Goal: Find specific page/section: Find specific page/section

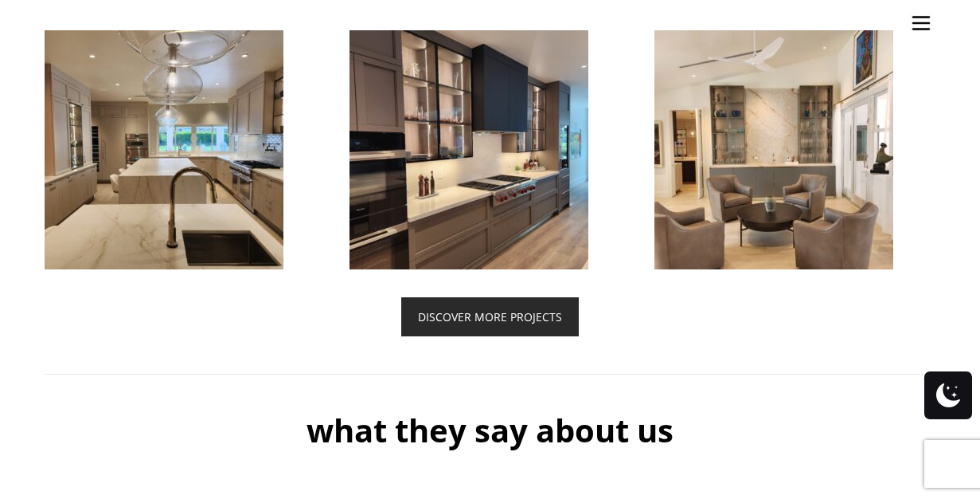
scroll to position [3712, 0]
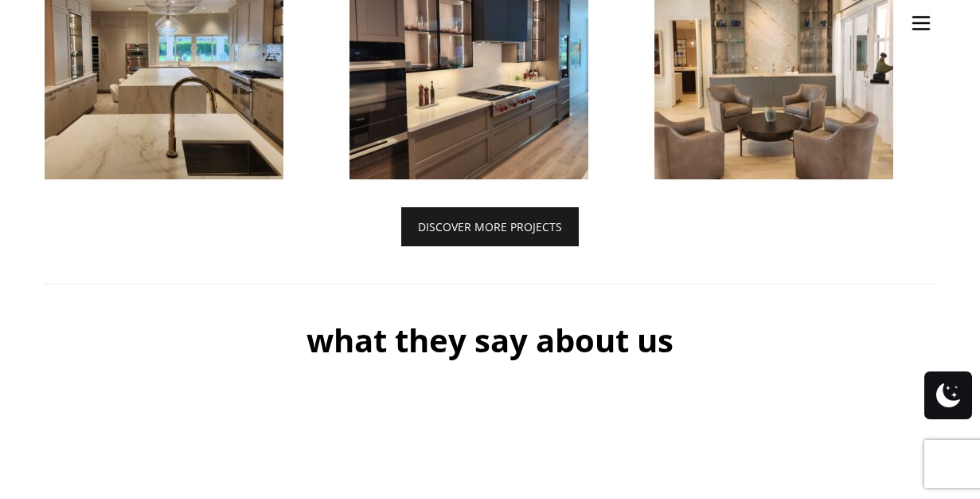
click at [475, 236] on link "DISCOVER MORE PROJECTS" at bounding box center [490, 226] width 178 height 39
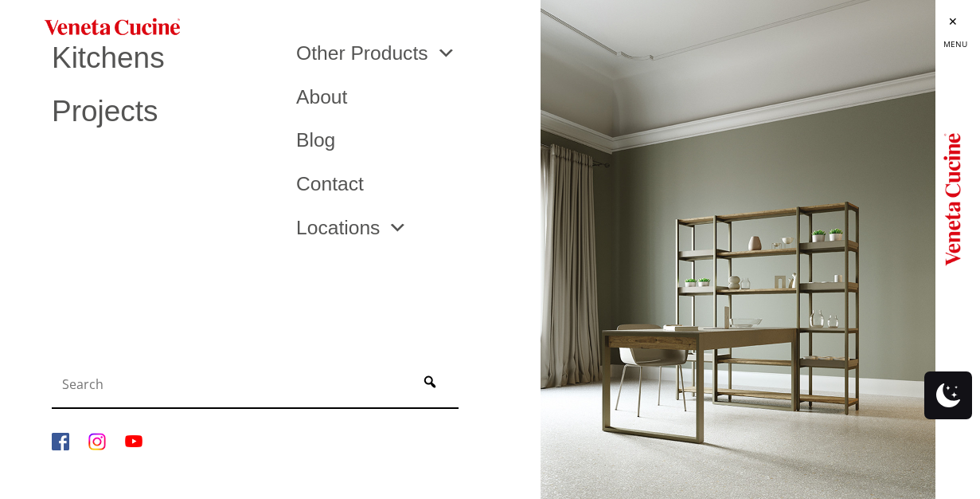
drag, startPoint x: 0, startPoint y: 0, endPoint x: 370, endPoint y: 252, distance: 448.2
click at [444, 244] on ul "Kitchens Projects Other Products Bathrooms Closets Italian Doors About Blog Con…" at bounding box center [490, 249] width 980 height 499
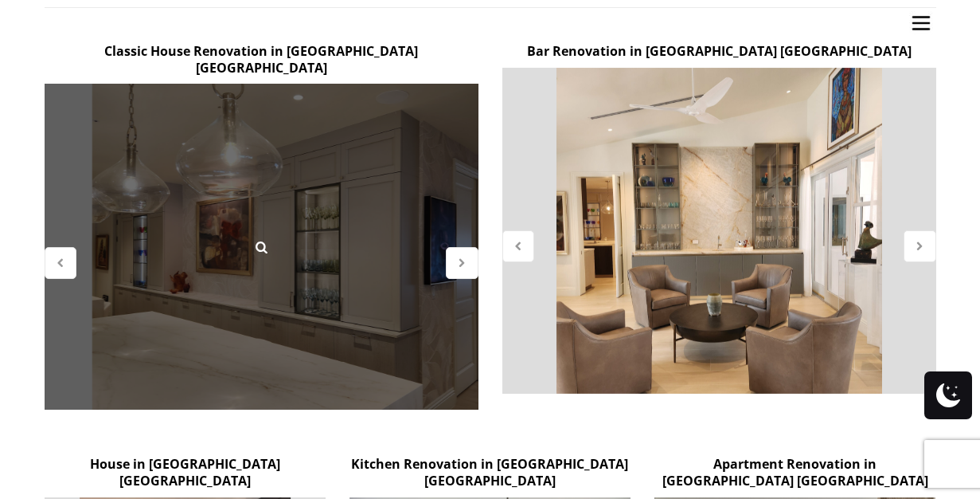
scroll to position [754, 0]
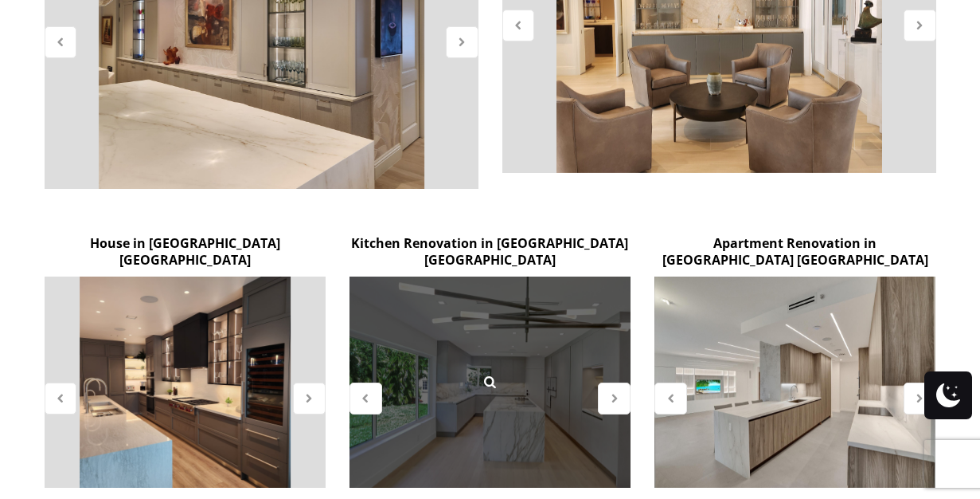
click at [559, 302] on div at bounding box center [490, 381] width 281 height 211
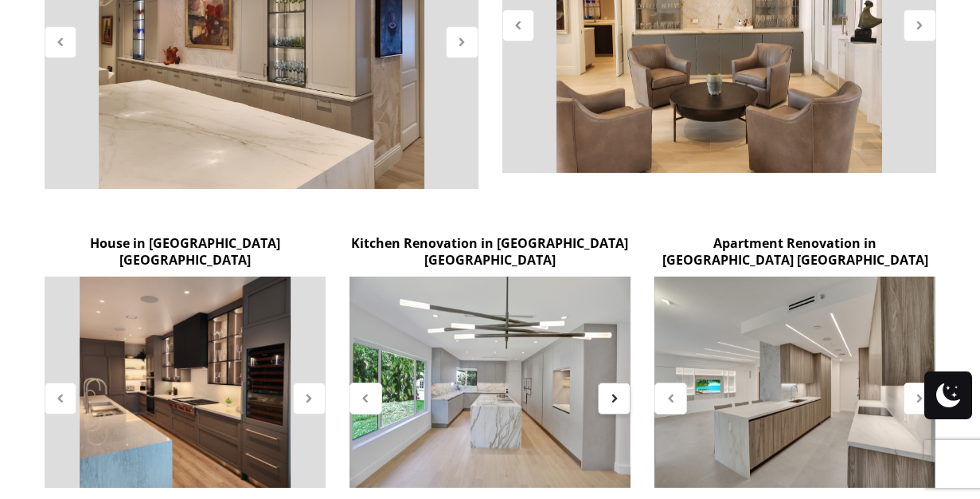
click at [609, 391] on icon at bounding box center [615, 398] width 14 height 14
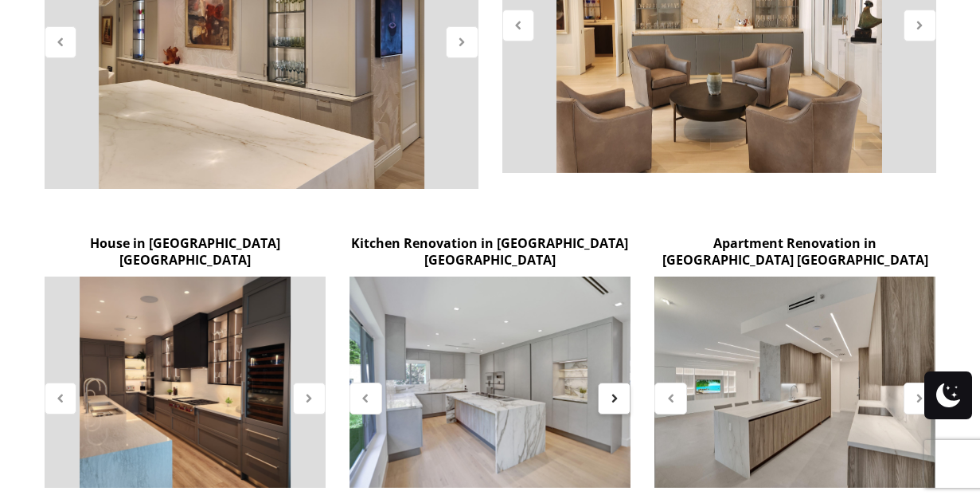
click at [609, 391] on icon at bounding box center [615, 398] width 14 height 14
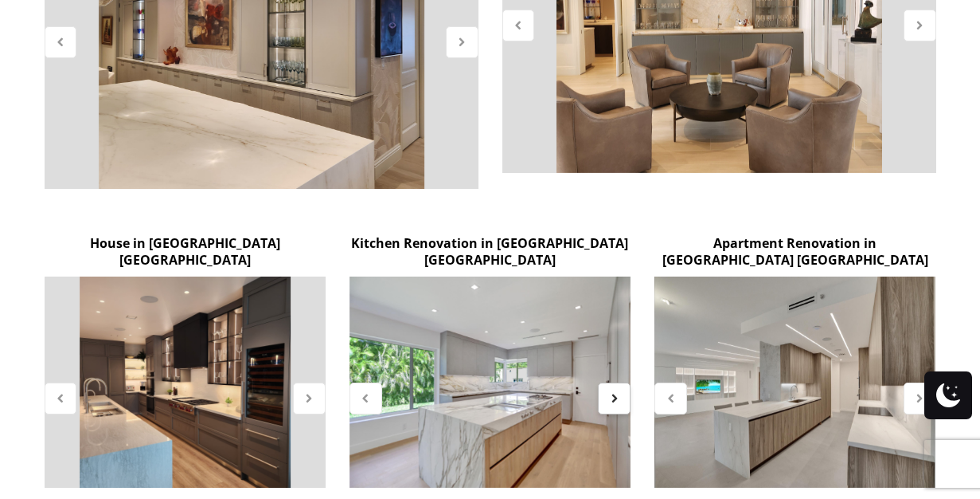
click at [609, 391] on icon at bounding box center [615, 398] width 14 height 14
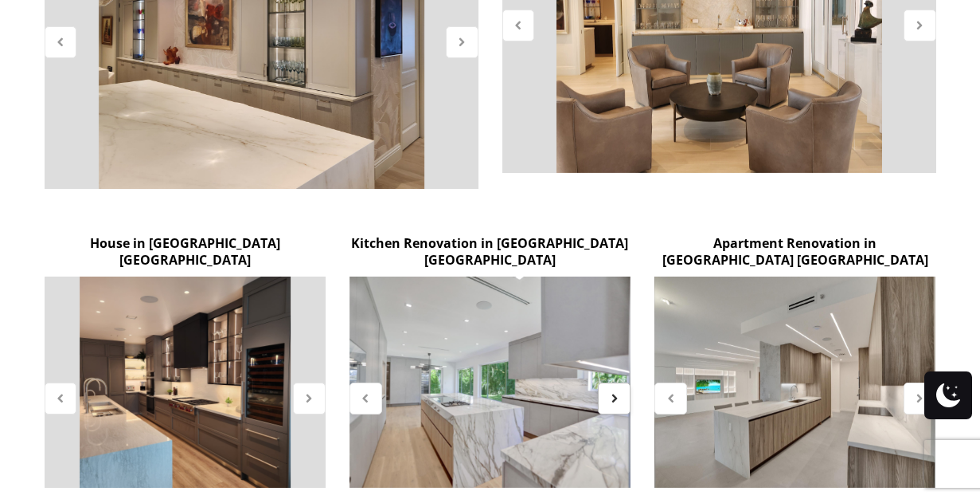
click at [609, 391] on icon at bounding box center [615, 398] width 14 height 14
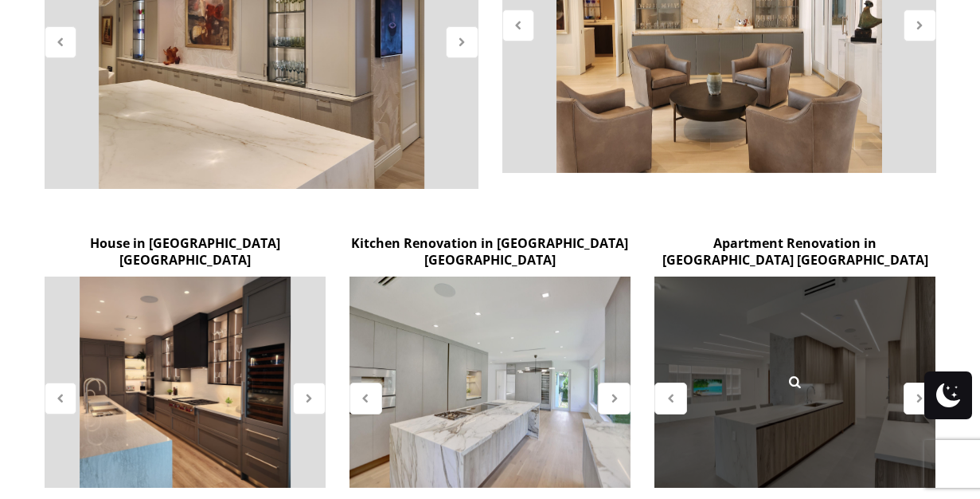
click at [732, 276] on div at bounding box center [795, 381] width 281 height 211
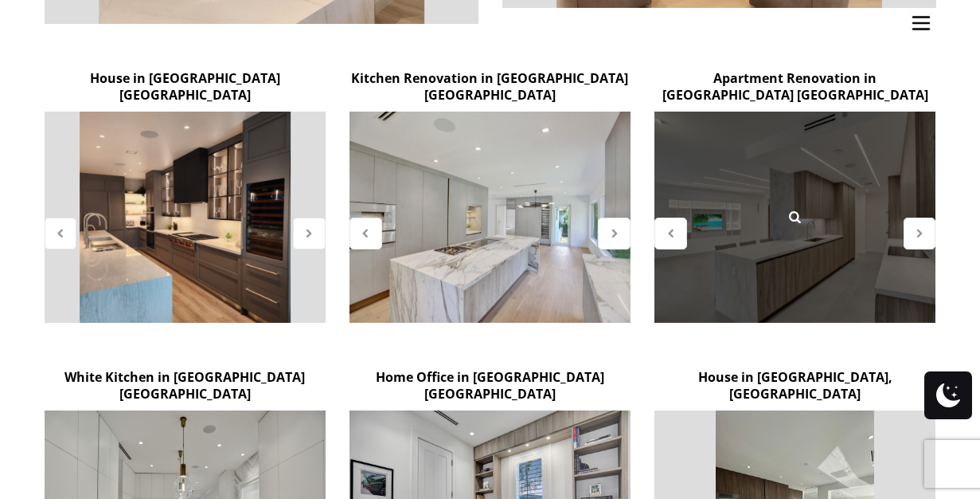
scroll to position [1033, 0]
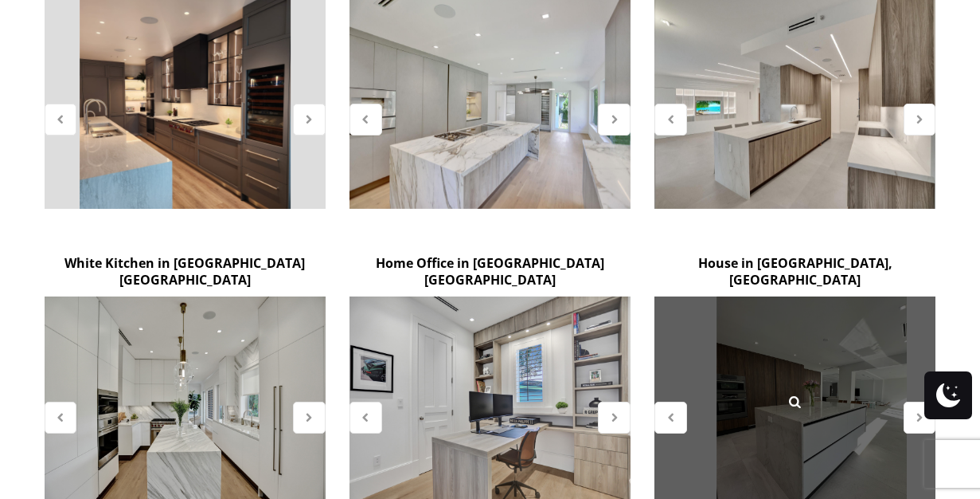
click at [710, 296] on div at bounding box center [795, 401] width 281 height 211
click at [878, 296] on div at bounding box center [795, 401] width 281 height 211
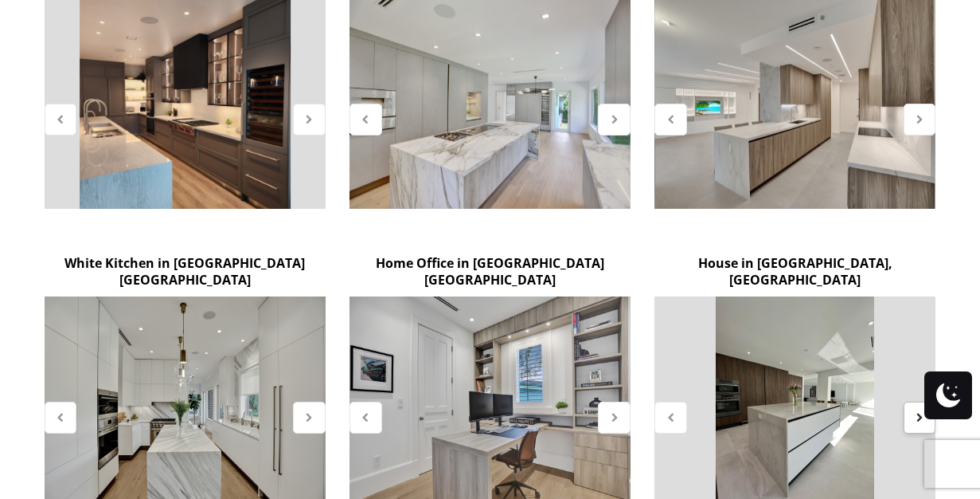
click at [915, 410] on icon at bounding box center [920, 417] width 14 height 14
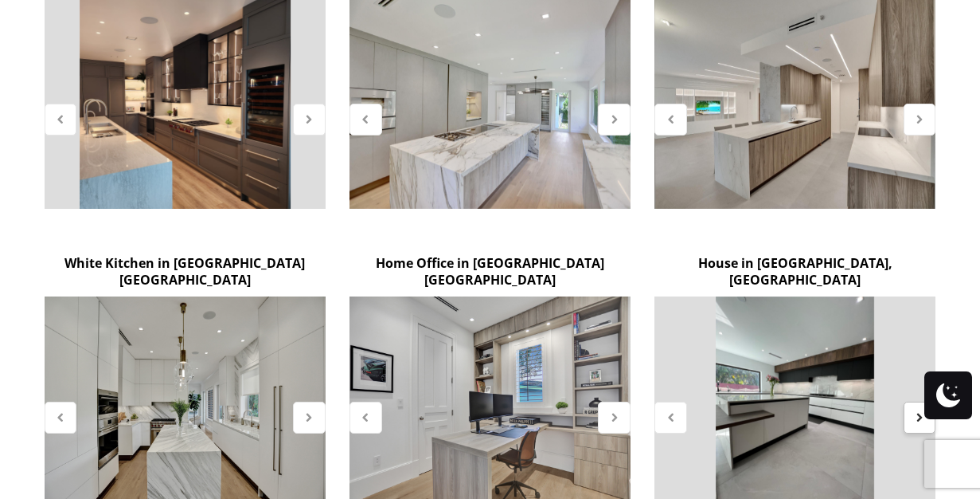
click at [916, 410] on icon at bounding box center [920, 417] width 14 height 14
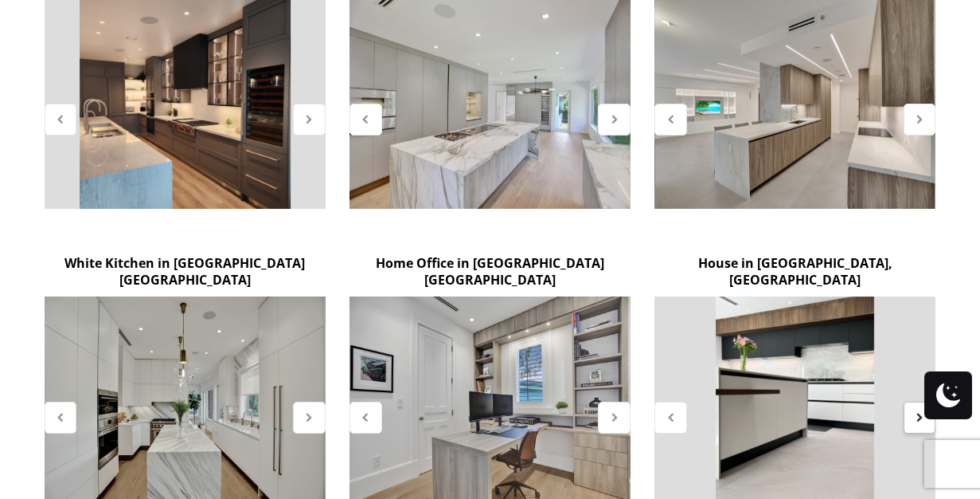
click at [916, 410] on icon at bounding box center [920, 417] width 14 height 14
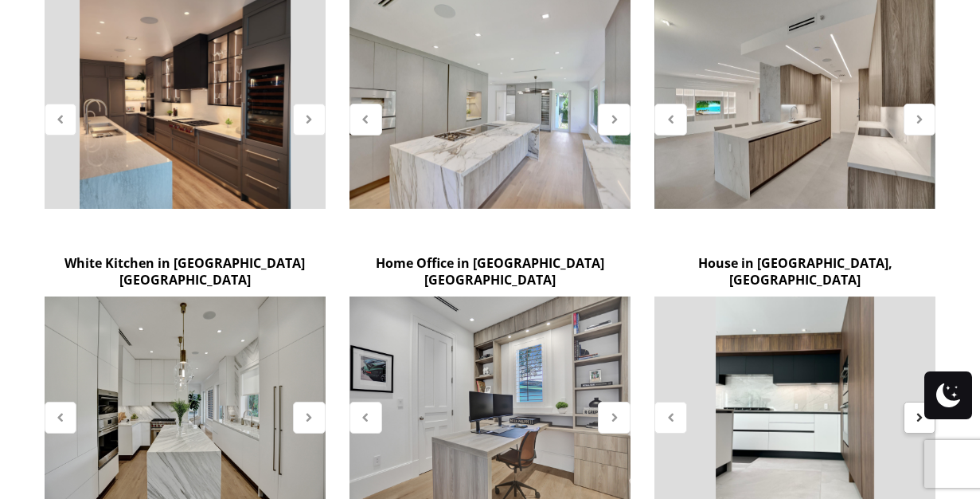
click at [916, 410] on icon at bounding box center [920, 417] width 14 height 14
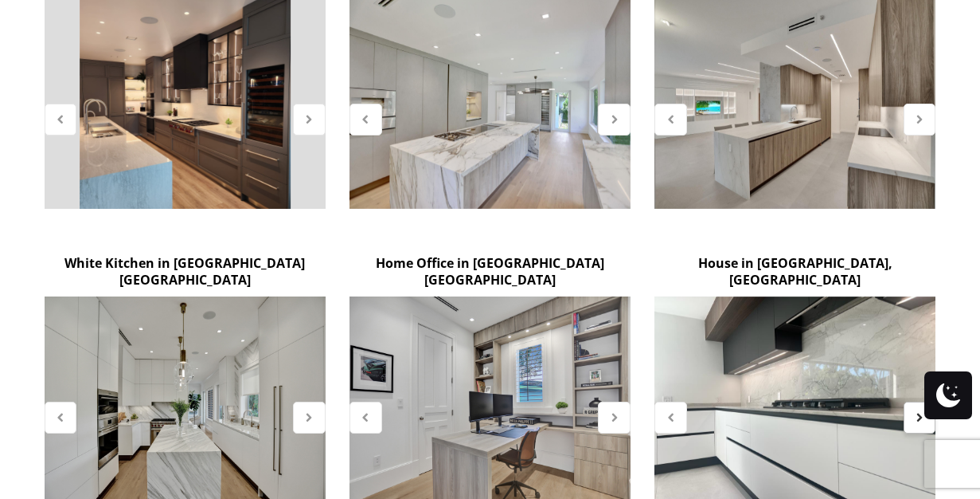
click at [916, 410] on icon at bounding box center [920, 417] width 14 height 14
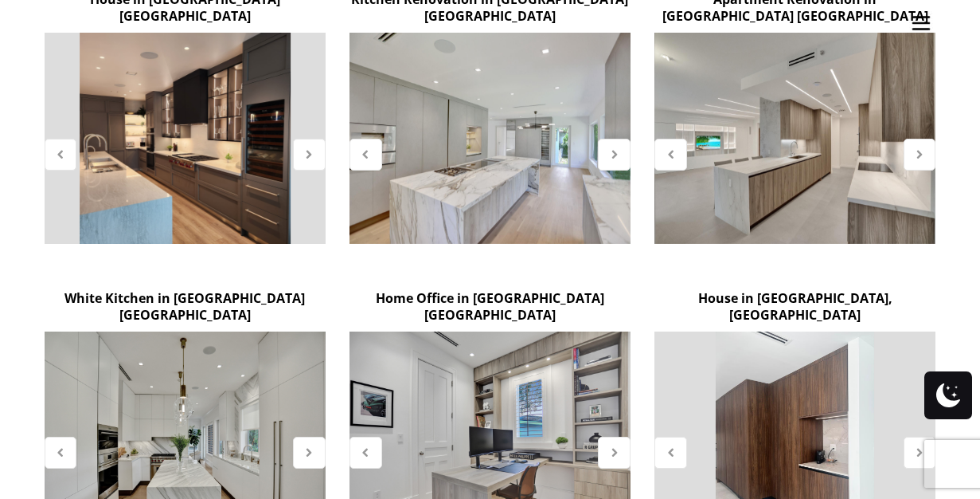
scroll to position [953, 0]
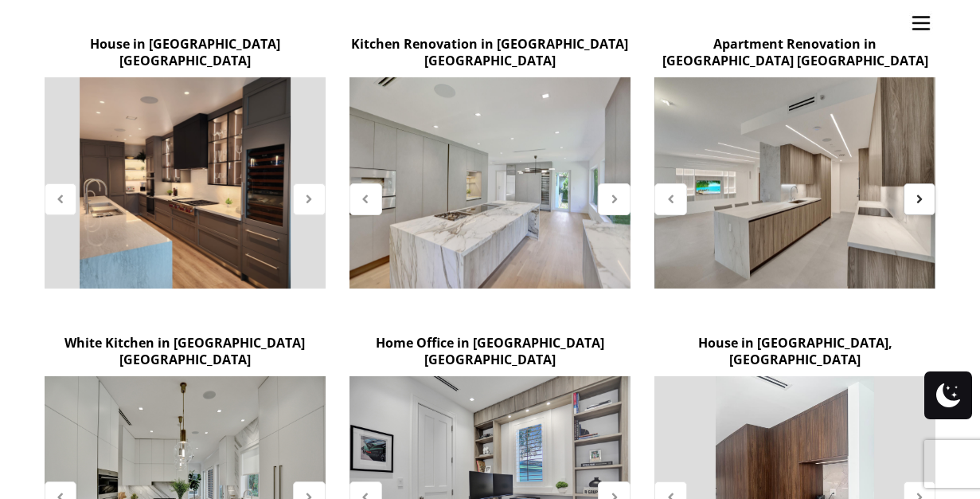
click at [918, 192] on icon at bounding box center [920, 199] width 14 height 14
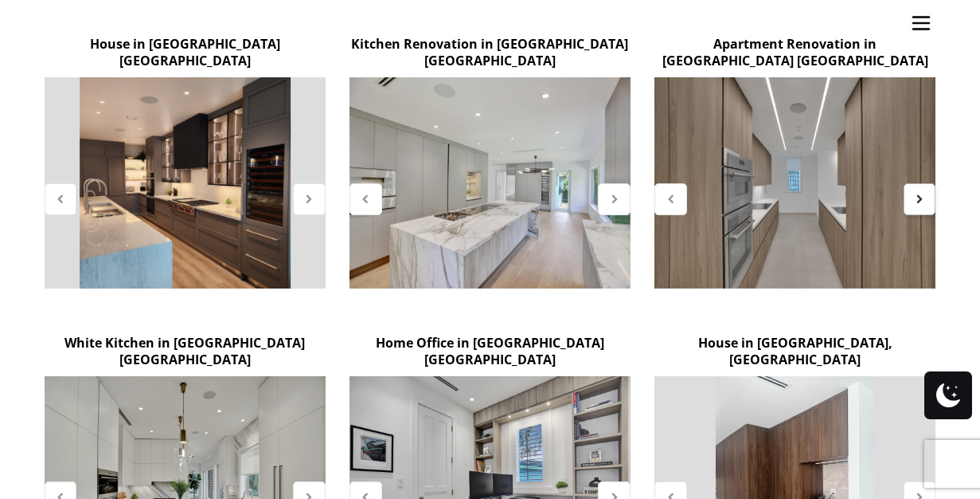
click at [918, 192] on icon at bounding box center [920, 199] width 14 height 14
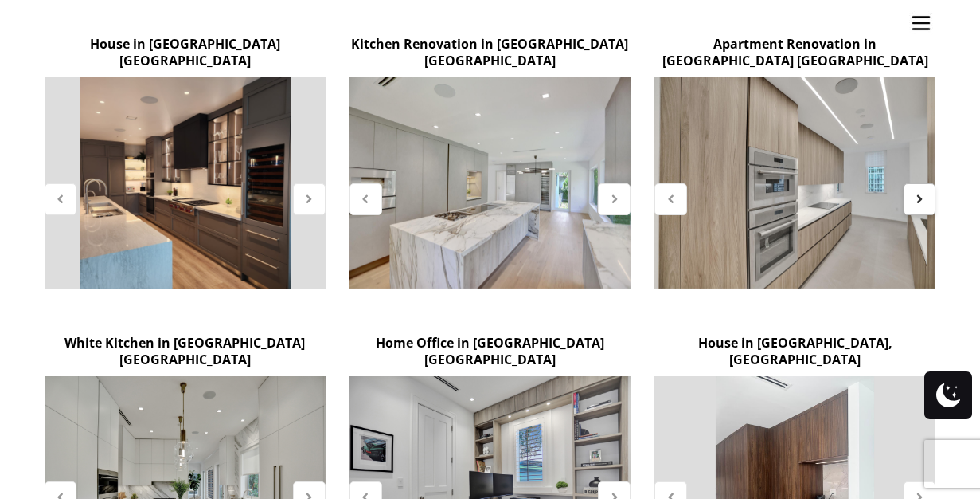
click at [918, 192] on icon at bounding box center [920, 199] width 14 height 14
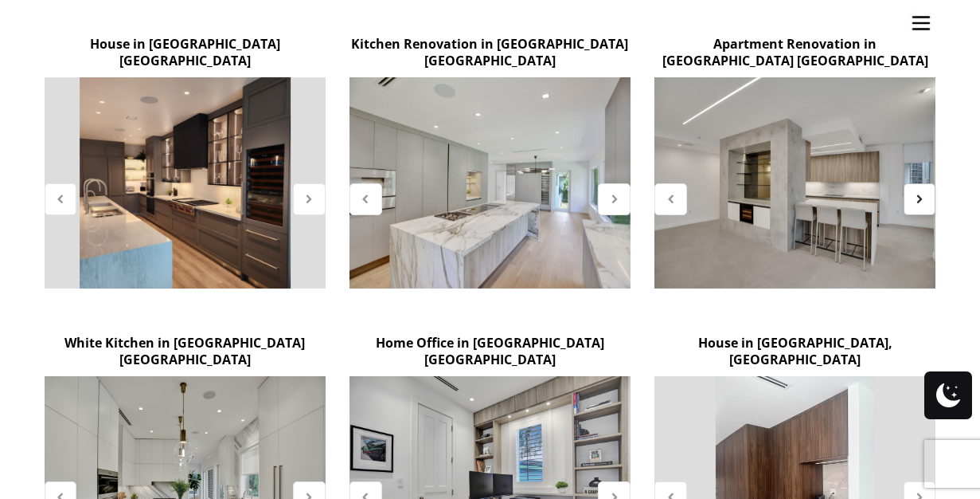
click at [918, 192] on icon at bounding box center [920, 199] width 14 height 14
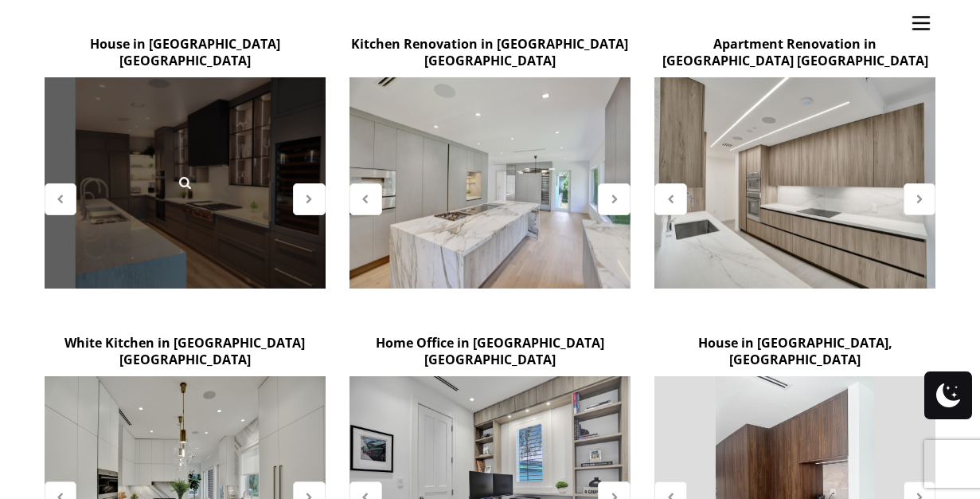
click at [180, 91] on div at bounding box center [185, 182] width 281 height 211
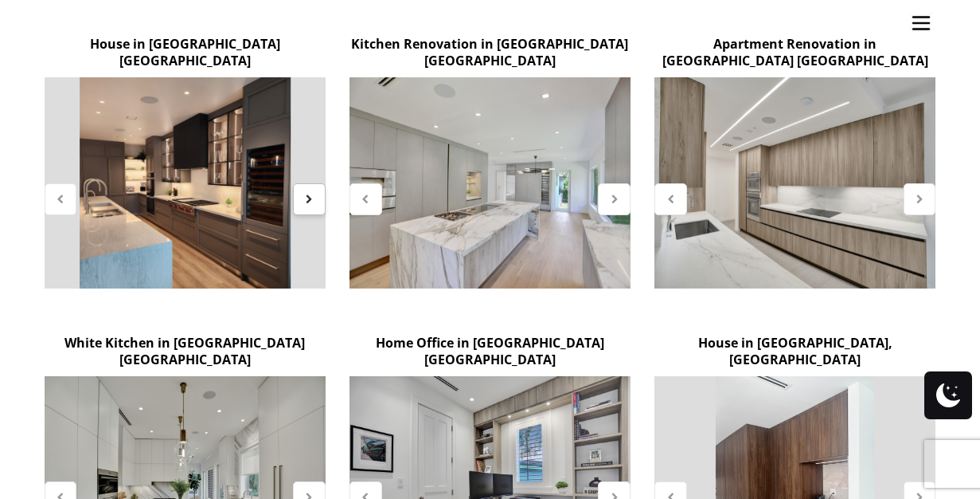
click at [307, 192] on icon at bounding box center [310, 199] width 14 height 14
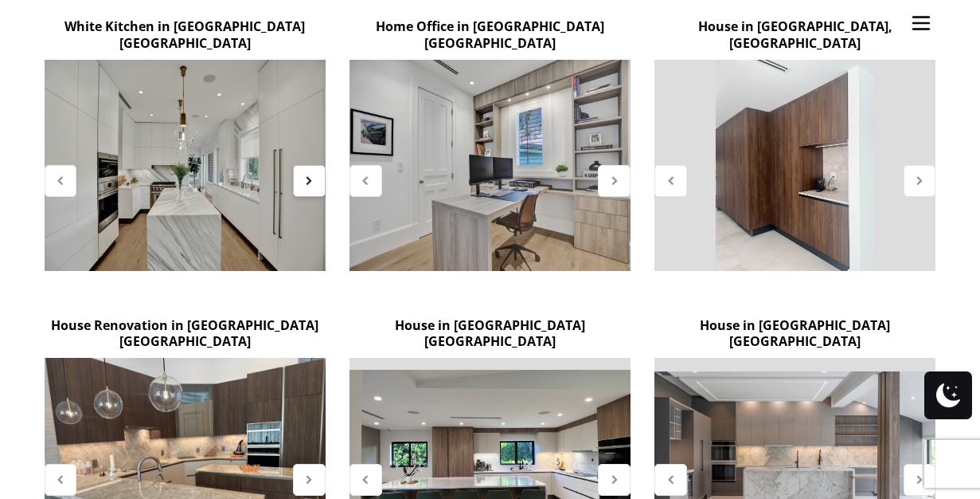
scroll to position [1270, 0]
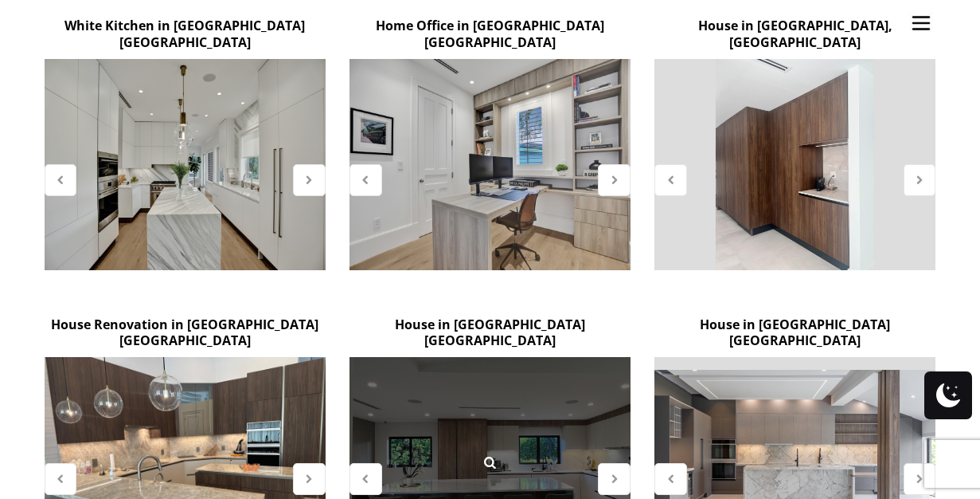
click at [506, 357] on div at bounding box center [490, 462] width 281 height 211
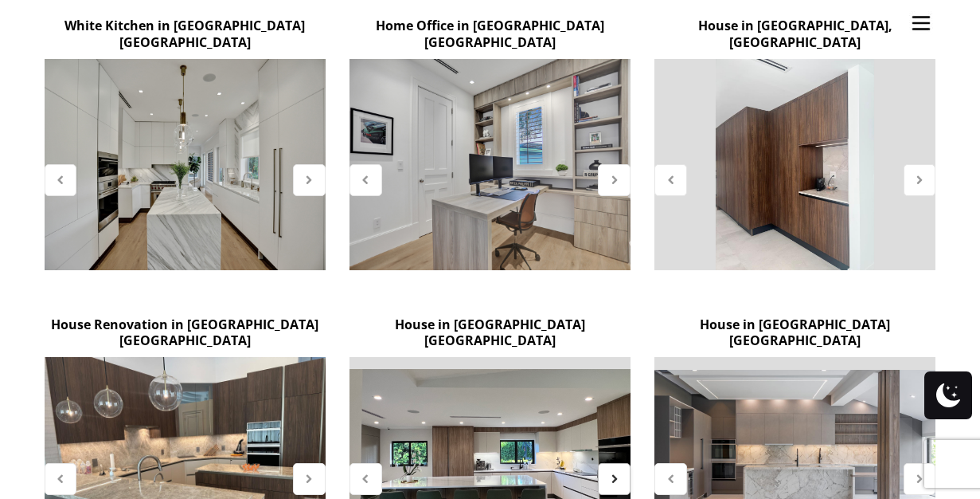
click at [610, 471] on icon at bounding box center [615, 478] width 14 height 14
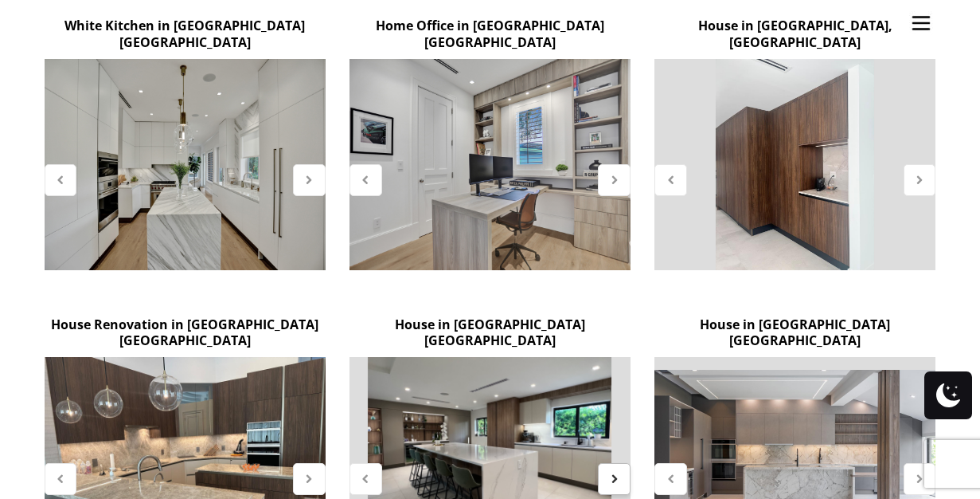
click at [610, 471] on icon at bounding box center [615, 478] width 14 height 14
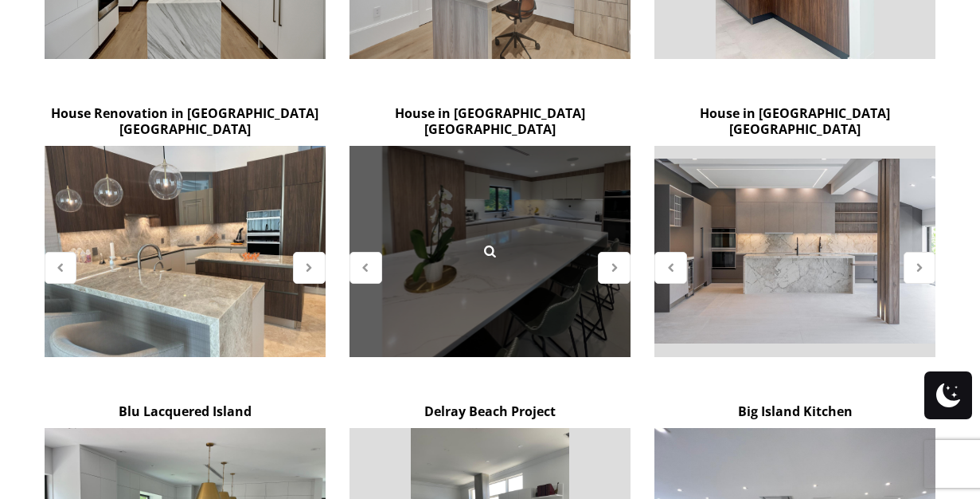
scroll to position [1661, 0]
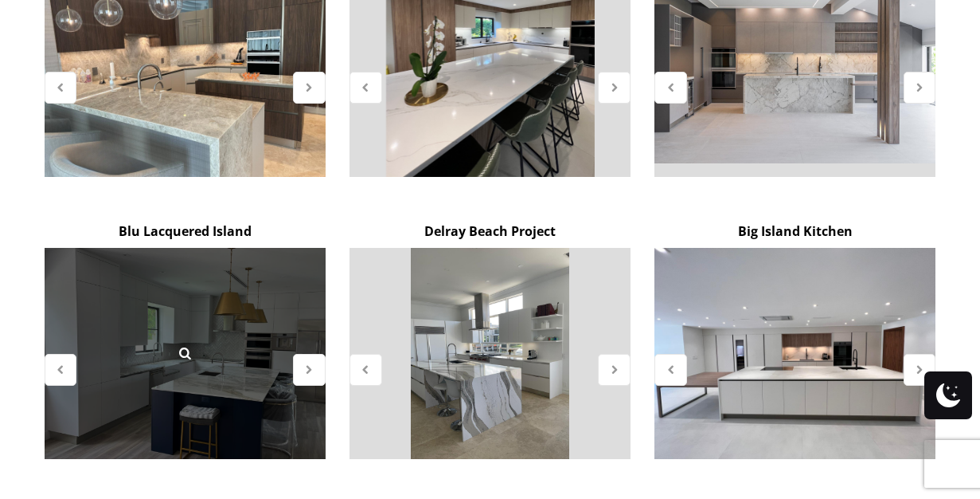
click at [226, 264] on div at bounding box center [185, 353] width 281 height 211
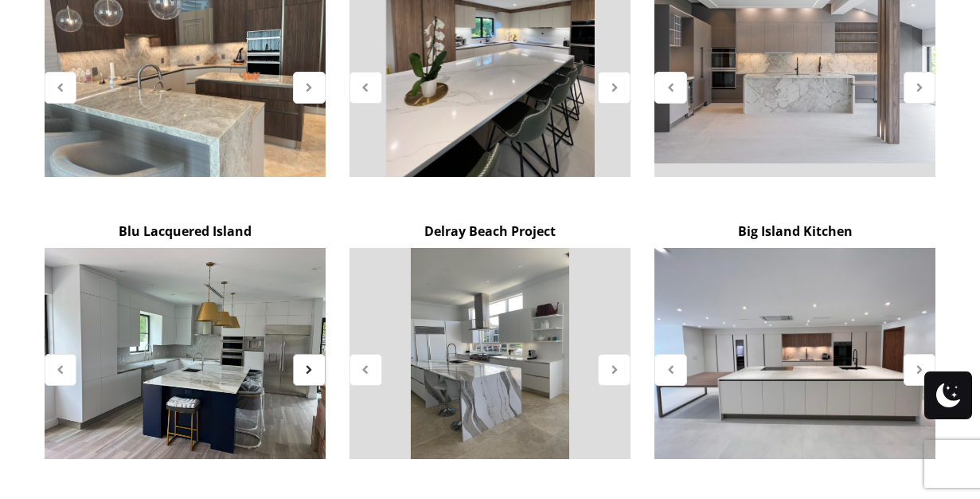
click at [306, 362] on icon at bounding box center [310, 369] width 14 height 14
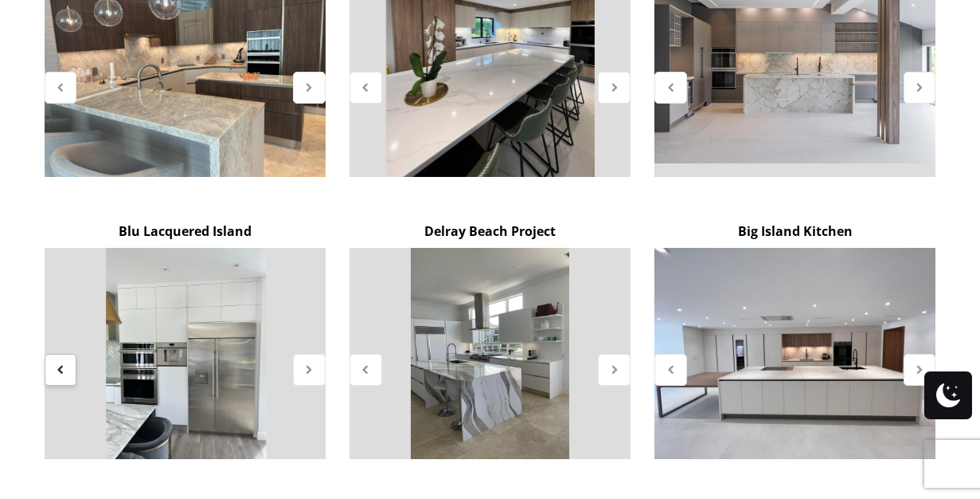
click at [60, 354] on div at bounding box center [61, 370] width 33 height 32
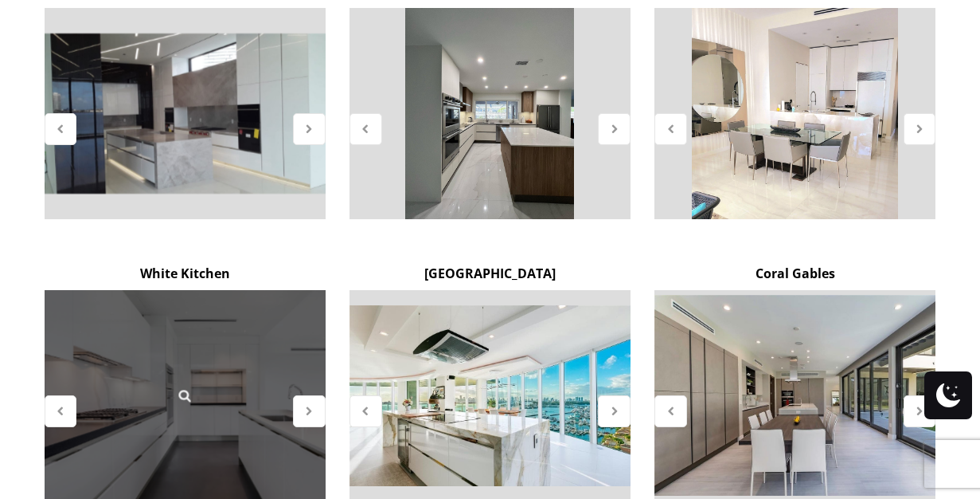
scroll to position [2192, 0]
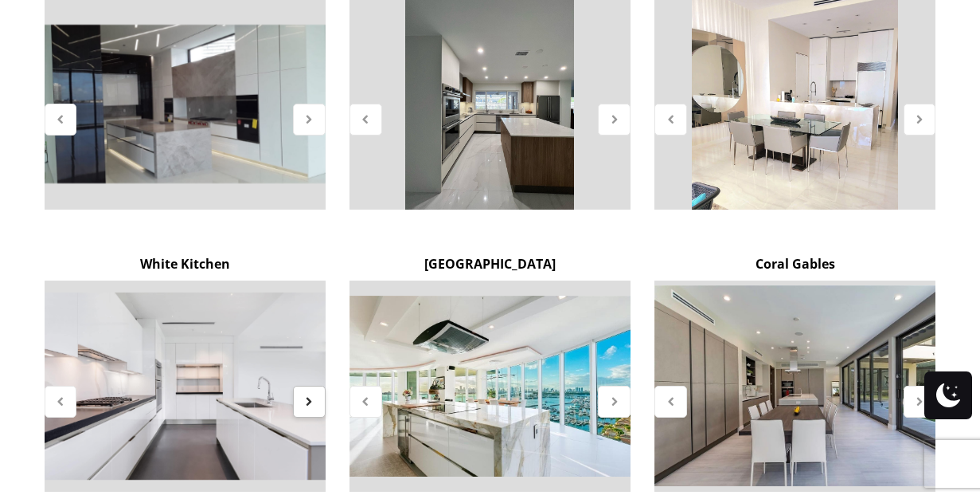
click at [309, 394] on icon at bounding box center [310, 401] width 14 height 14
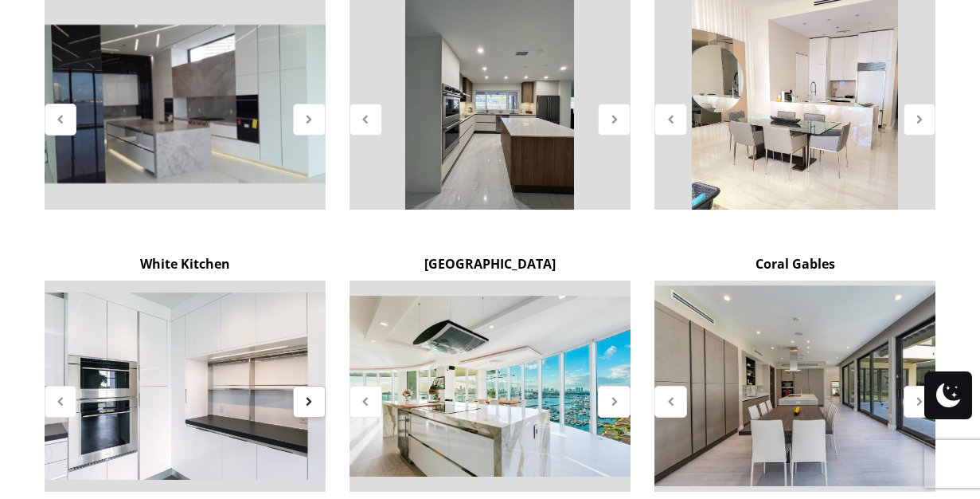
click at [308, 394] on icon at bounding box center [310, 401] width 14 height 14
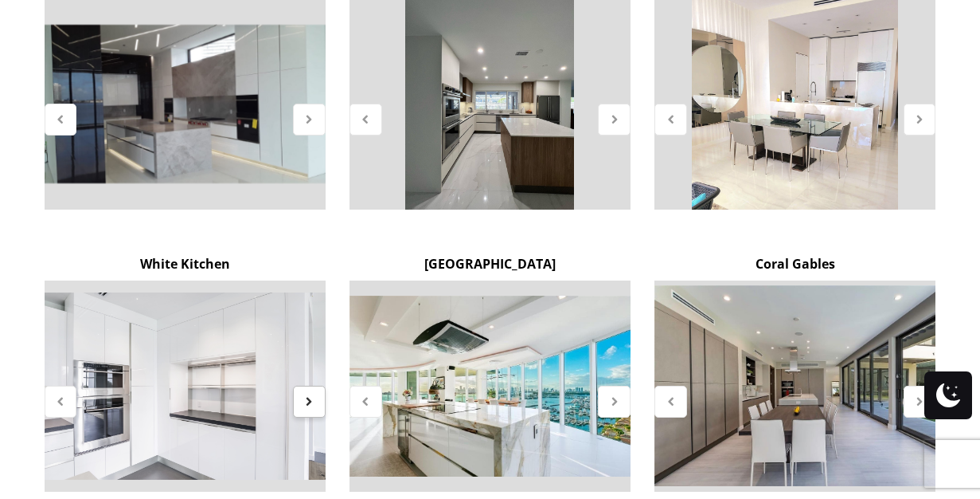
click at [308, 394] on icon at bounding box center [310, 401] width 14 height 14
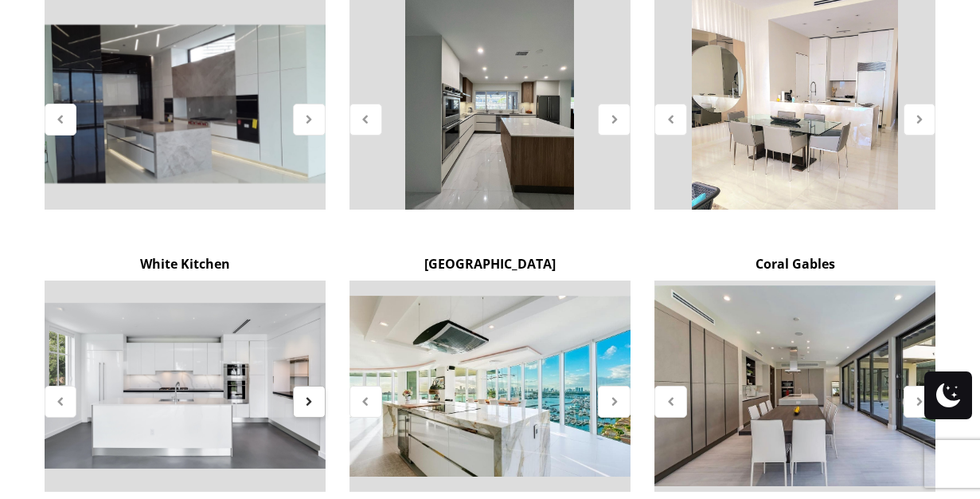
click at [308, 394] on icon at bounding box center [310, 401] width 14 height 14
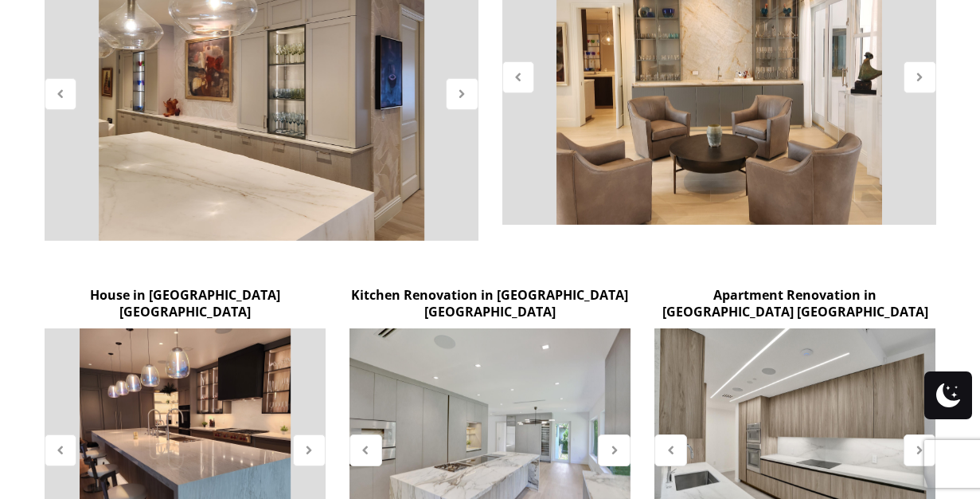
scroll to position [793, 0]
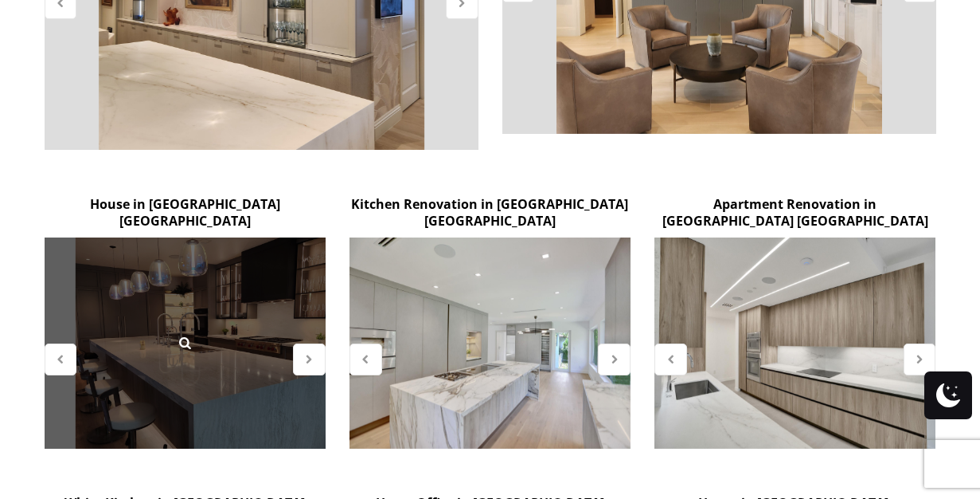
click at [254, 295] on div at bounding box center [185, 342] width 281 height 211
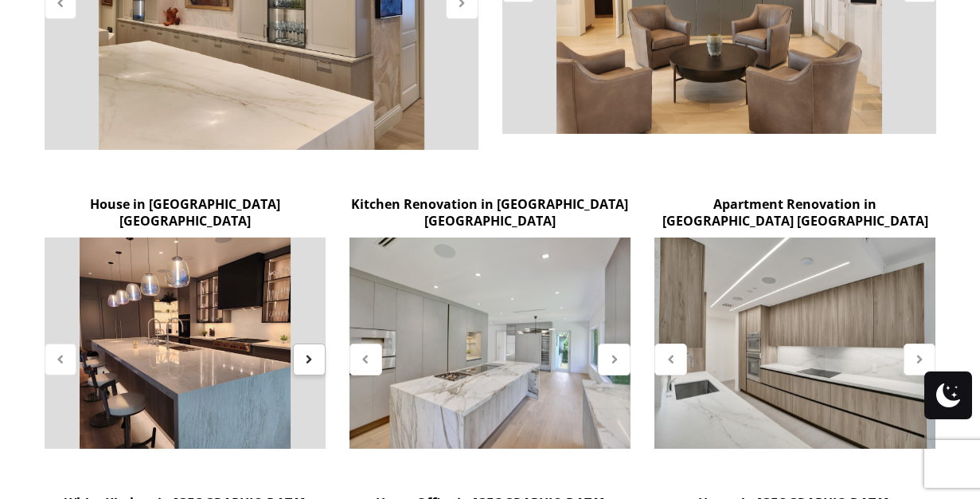
click at [307, 352] on icon at bounding box center [310, 359] width 14 height 14
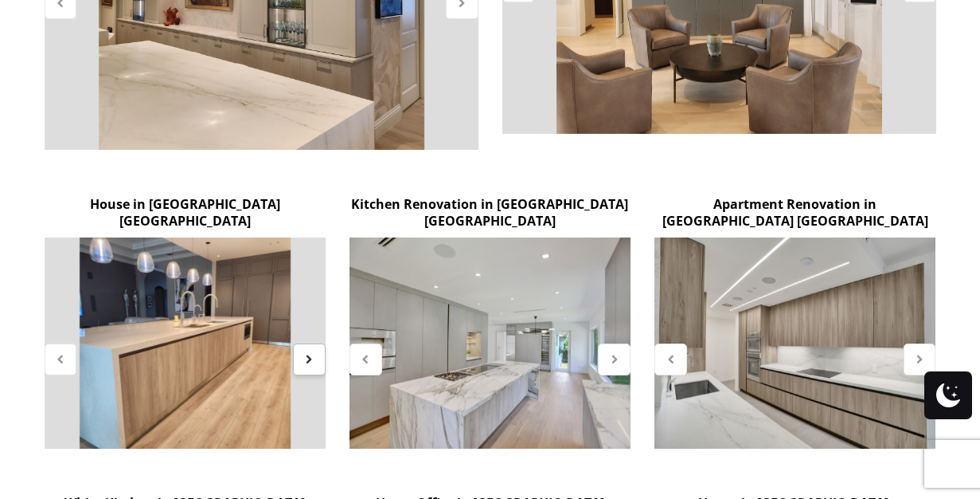
click at [304, 352] on icon at bounding box center [310, 359] width 14 height 14
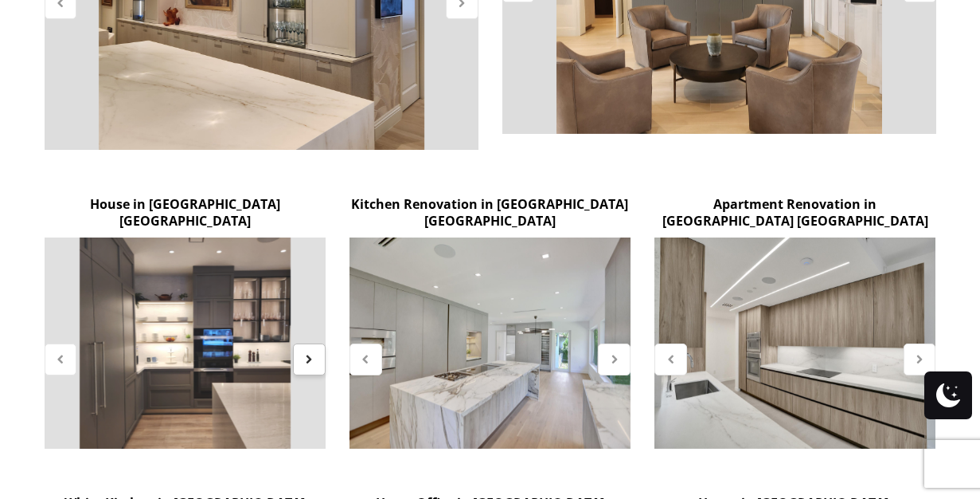
click at [304, 352] on icon at bounding box center [310, 359] width 14 height 14
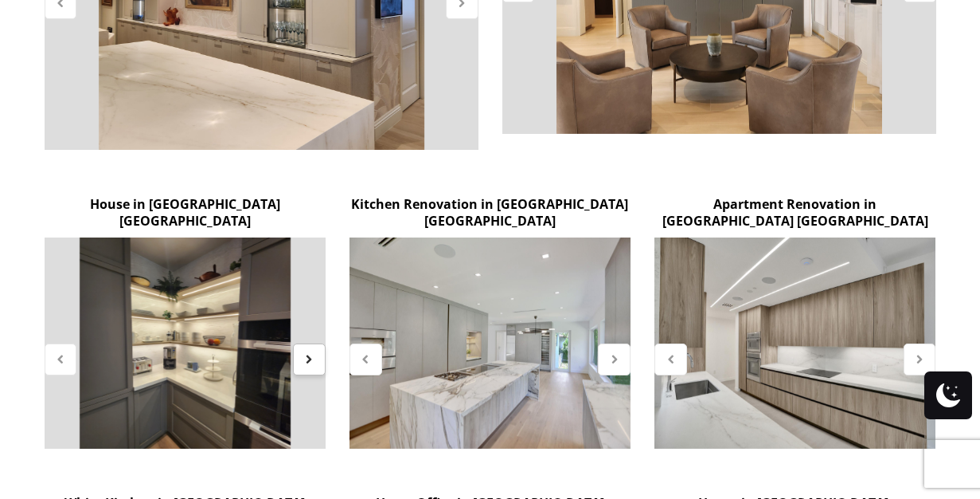
click at [304, 352] on icon at bounding box center [310, 359] width 14 height 14
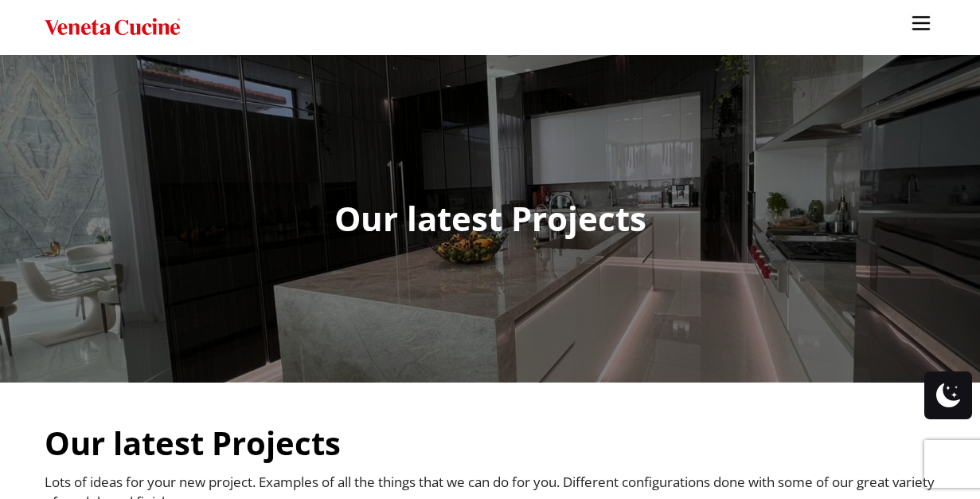
scroll to position [0, 0]
click at [925, 21] on img "Site" at bounding box center [921, 23] width 24 height 24
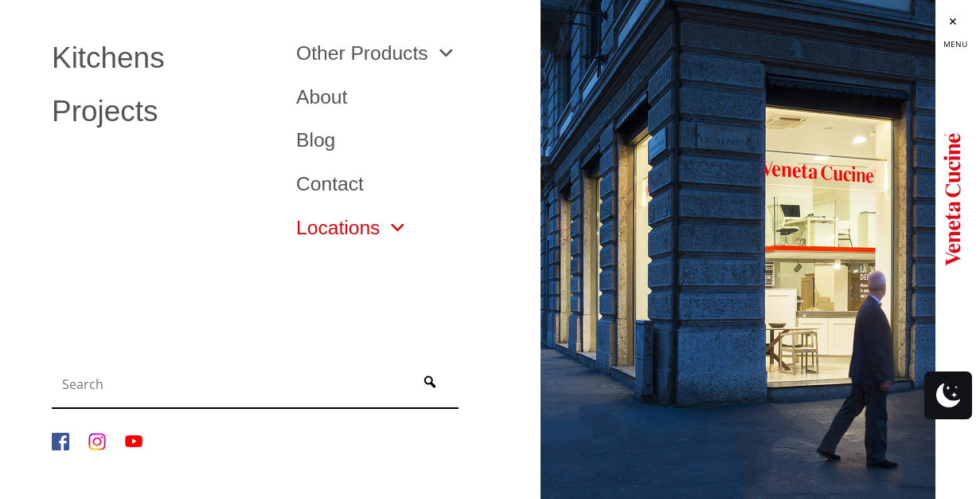
click at [398, 223] on span "Site" at bounding box center [394, 228] width 28 height 20
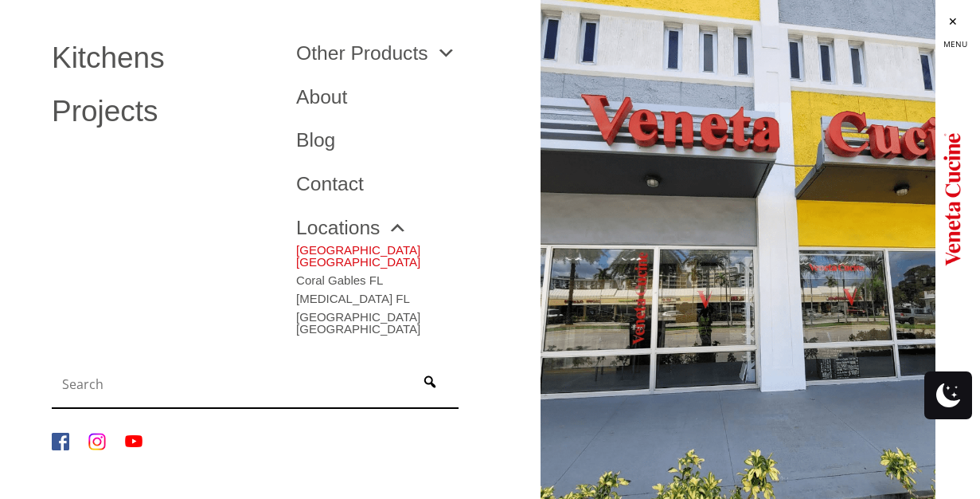
click at [358, 243] on link "[GEOGRAPHIC_DATA] [GEOGRAPHIC_DATA]" at bounding box center [406, 252] width 221 height 30
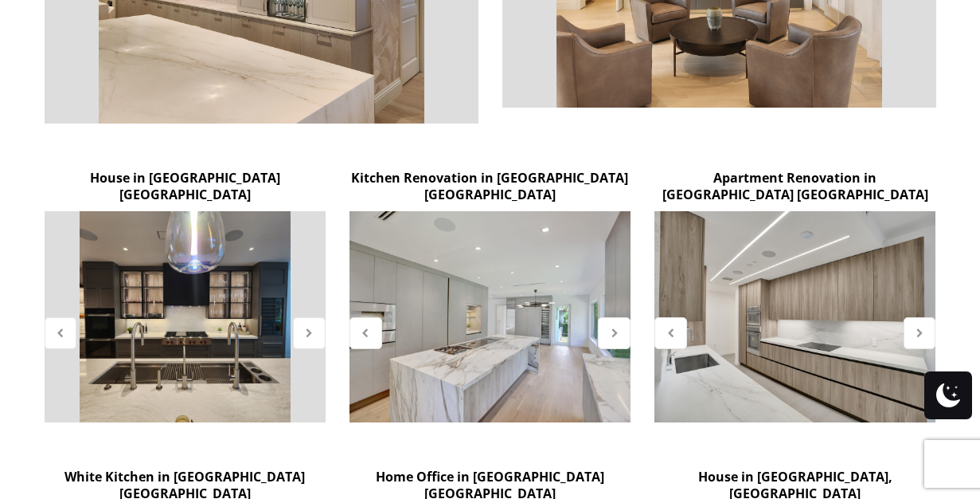
scroll to position [764, 0]
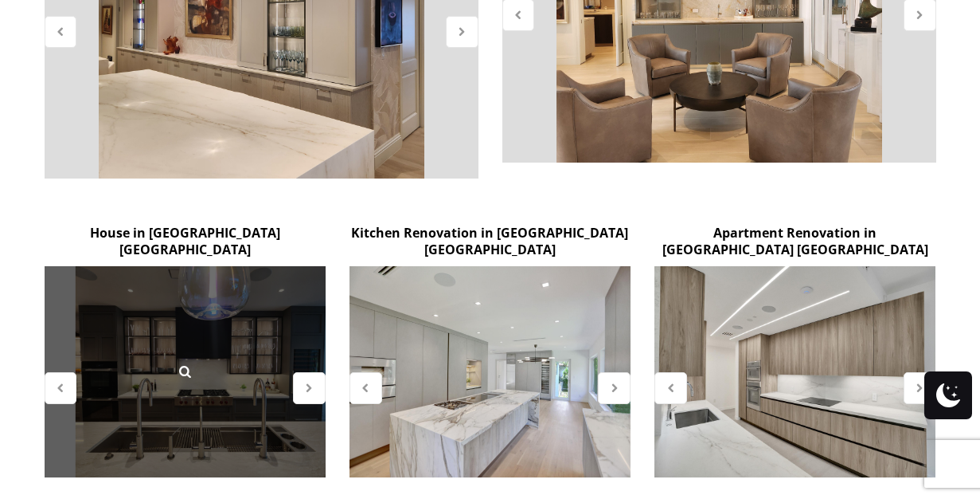
click at [204, 349] on div at bounding box center [184, 371] width 45 height 45
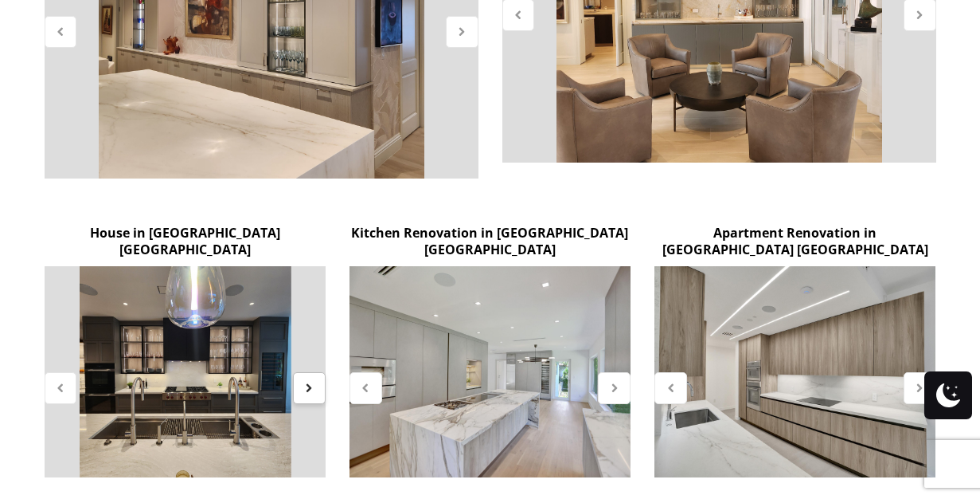
click at [312, 381] on icon at bounding box center [310, 388] width 14 height 14
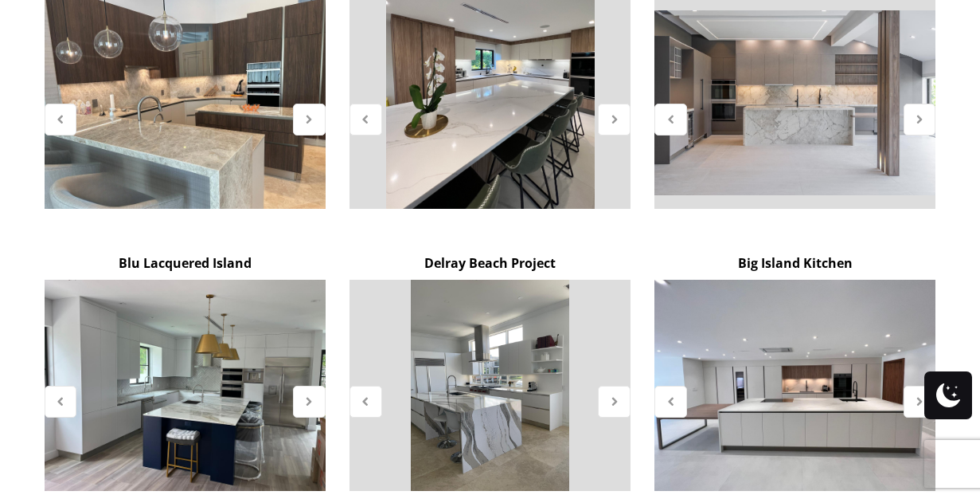
scroll to position [1632, 0]
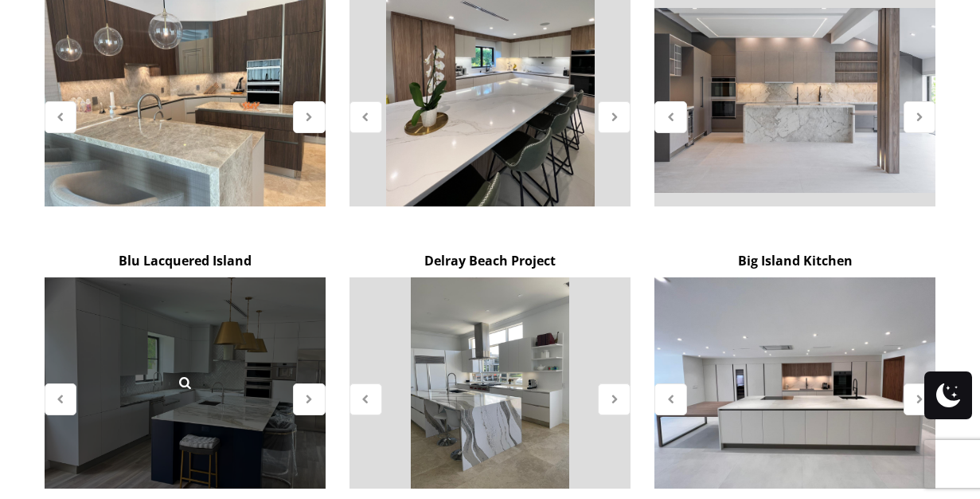
click at [223, 307] on div at bounding box center [185, 382] width 281 height 211
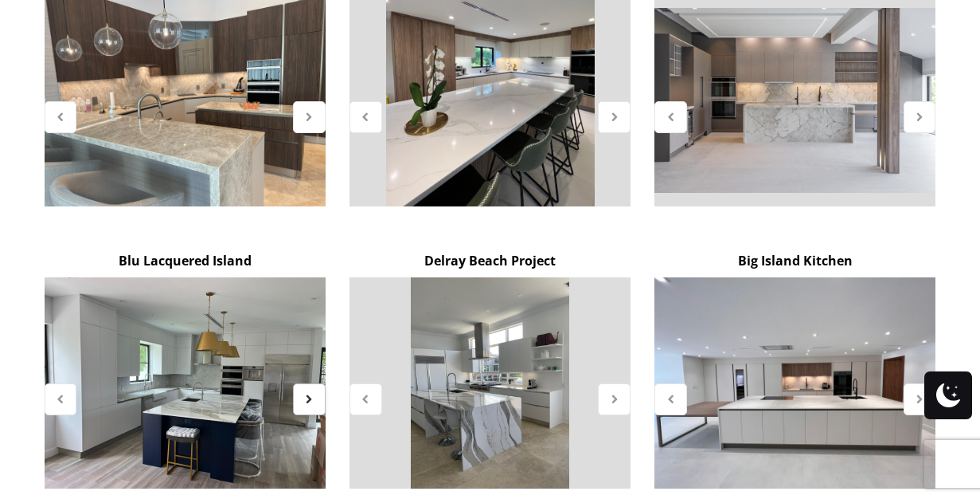
click at [305, 392] on icon at bounding box center [310, 399] width 14 height 14
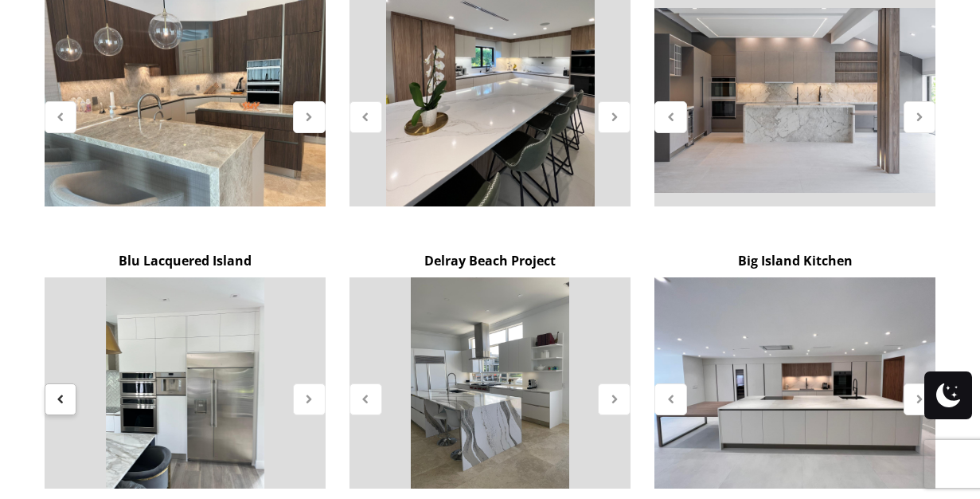
click at [60, 392] on icon at bounding box center [61, 399] width 14 height 14
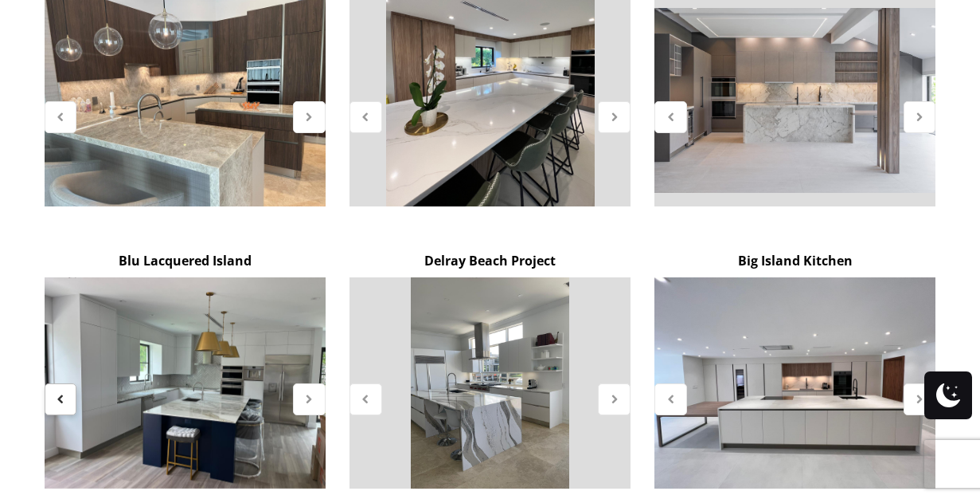
click at [60, 392] on icon at bounding box center [61, 399] width 14 height 14
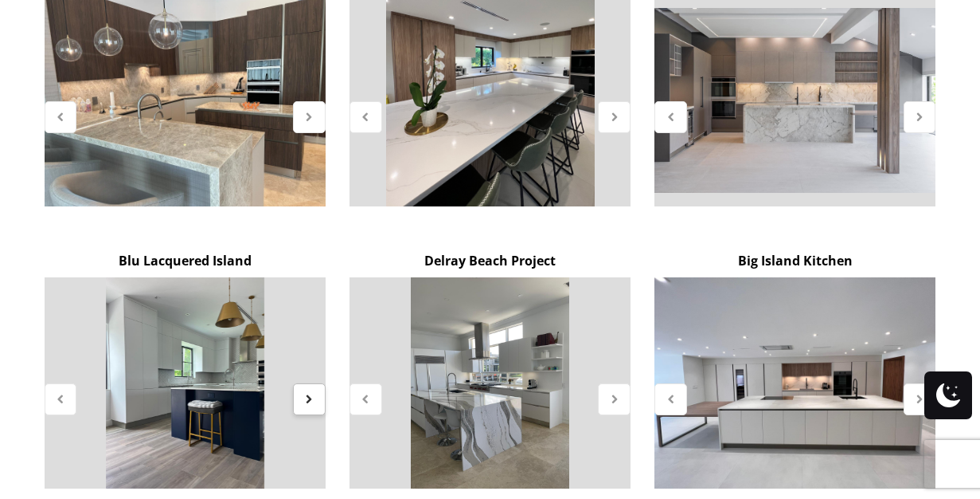
click at [300, 383] on div at bounding box center [309, 399] width 33 height 32
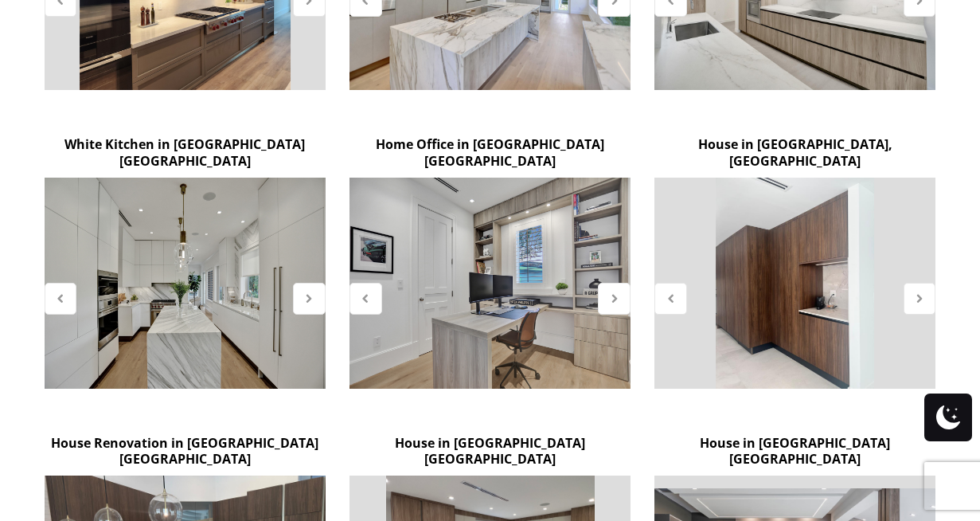
scroll to position [964, 0]
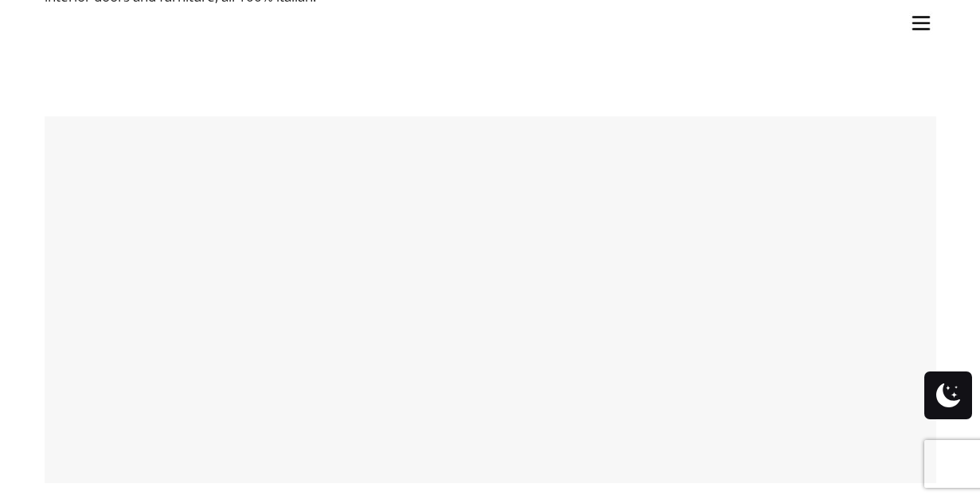
scroll to position [644, 0]
